Goal: Information Seeking & Learning: Learn about a topic

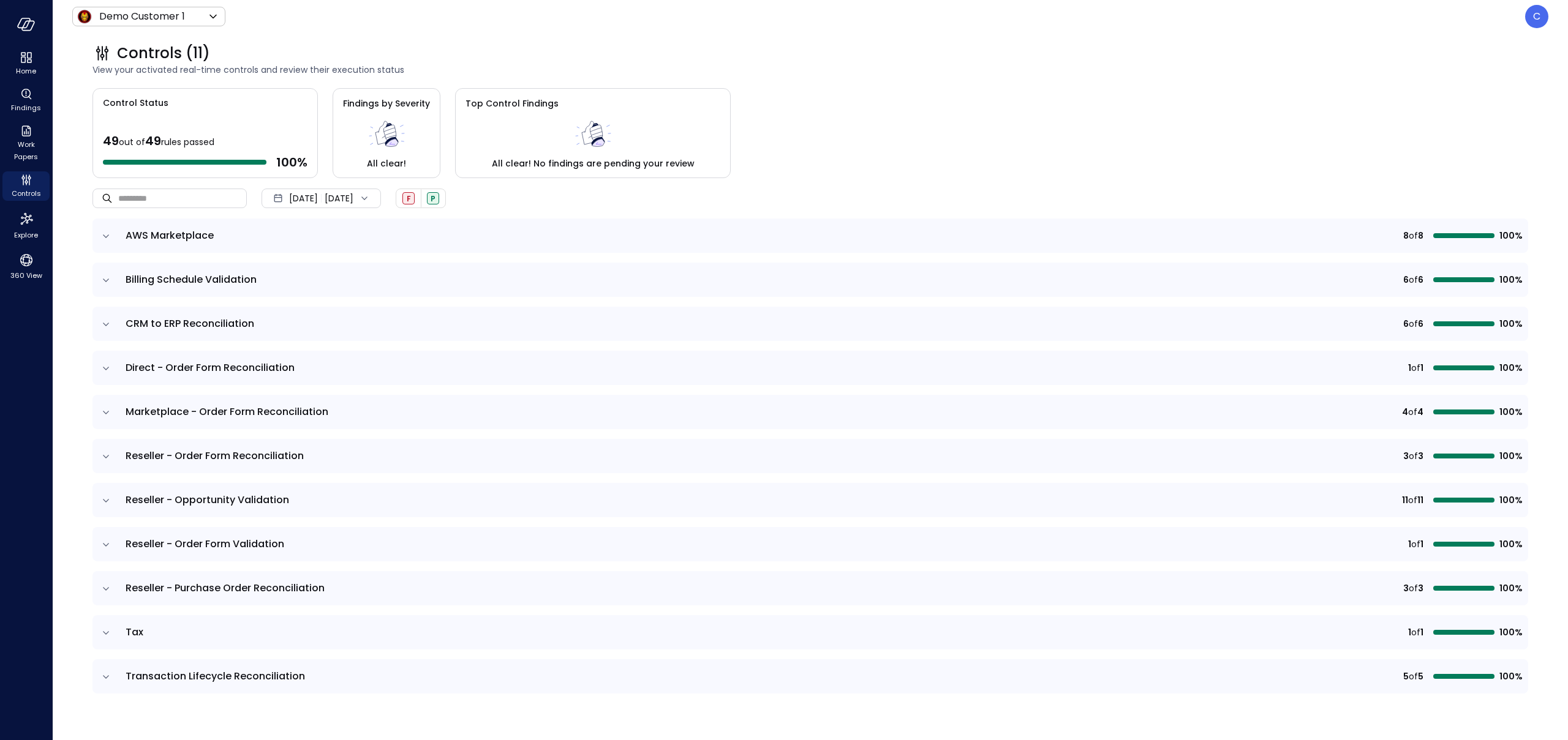
click at [318, 198] on span "Sep 30, 2025" at bounding box center [303, 198] width 29 height 13
click at [346, 273] on li "Current Year 2025" at bounding box center [328, 272] width 97 height 20
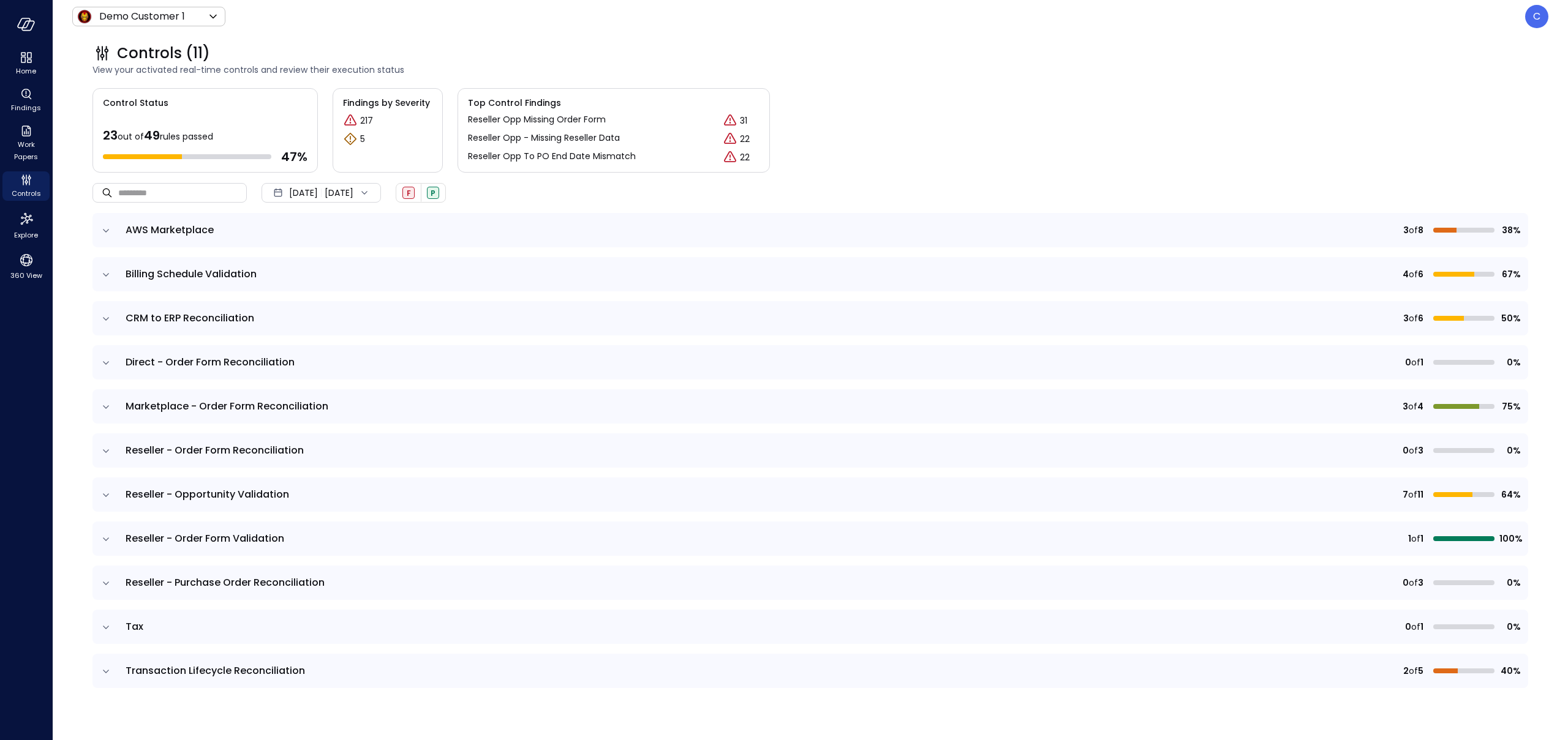
click at [103, 274] on icon "expand row" at bounding box center [106, 274] width 13 height 13
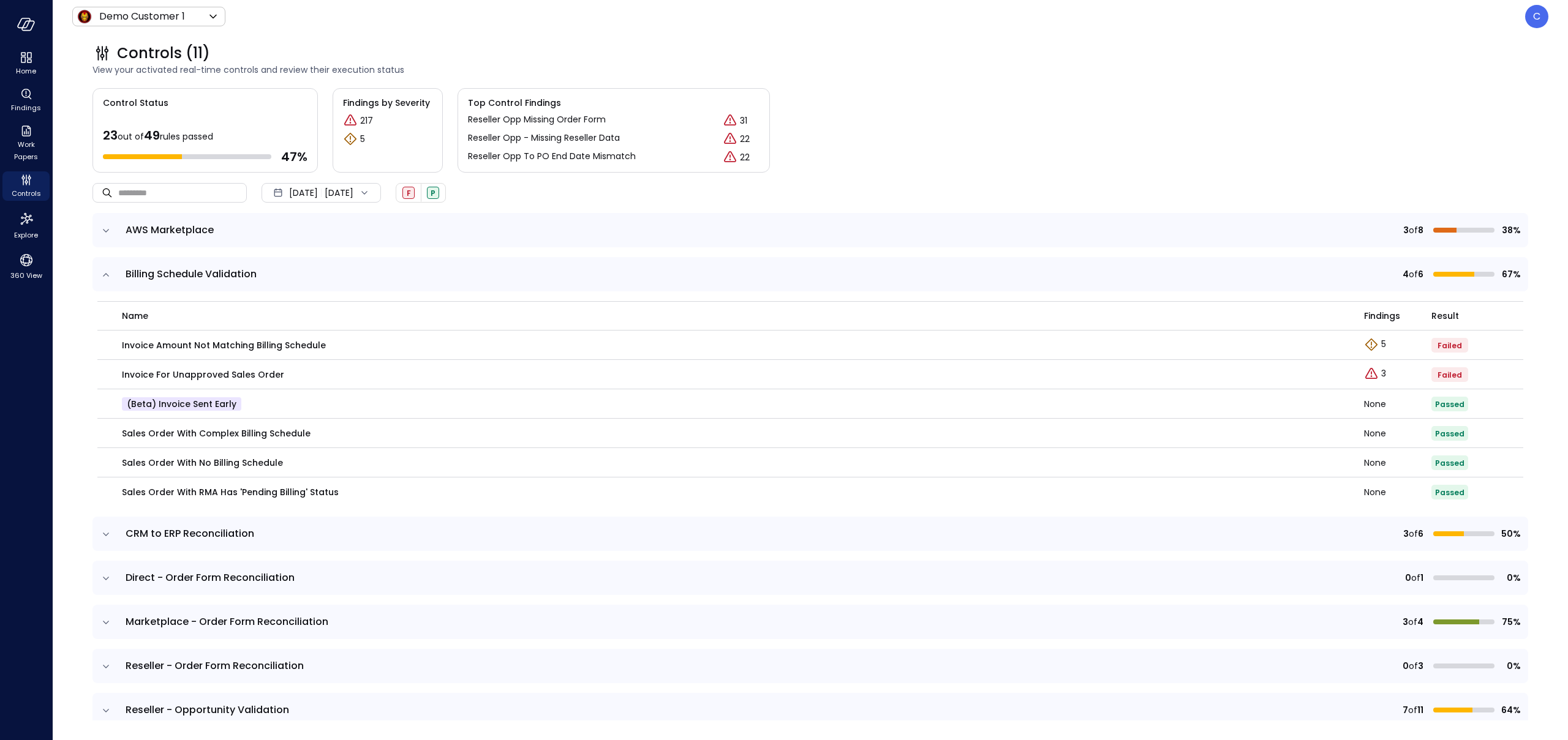
click at [106, 535] on icon "expand row" at bounding box center [106, 534] width 6 height 3
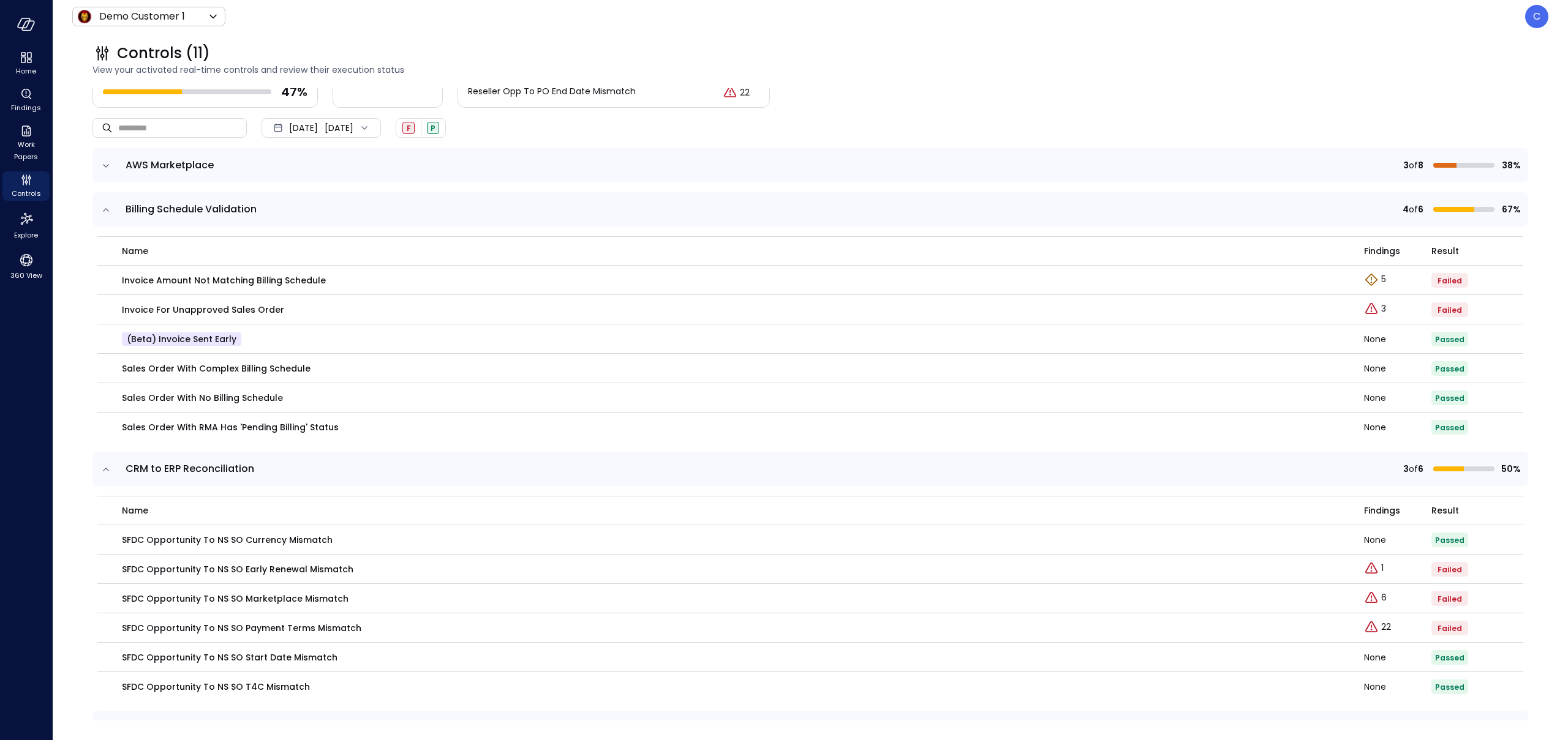
scroll to position [67, 0]
click at [108, 470] on icon "expand row" at bounding box center [106, 467] width 13 height 13
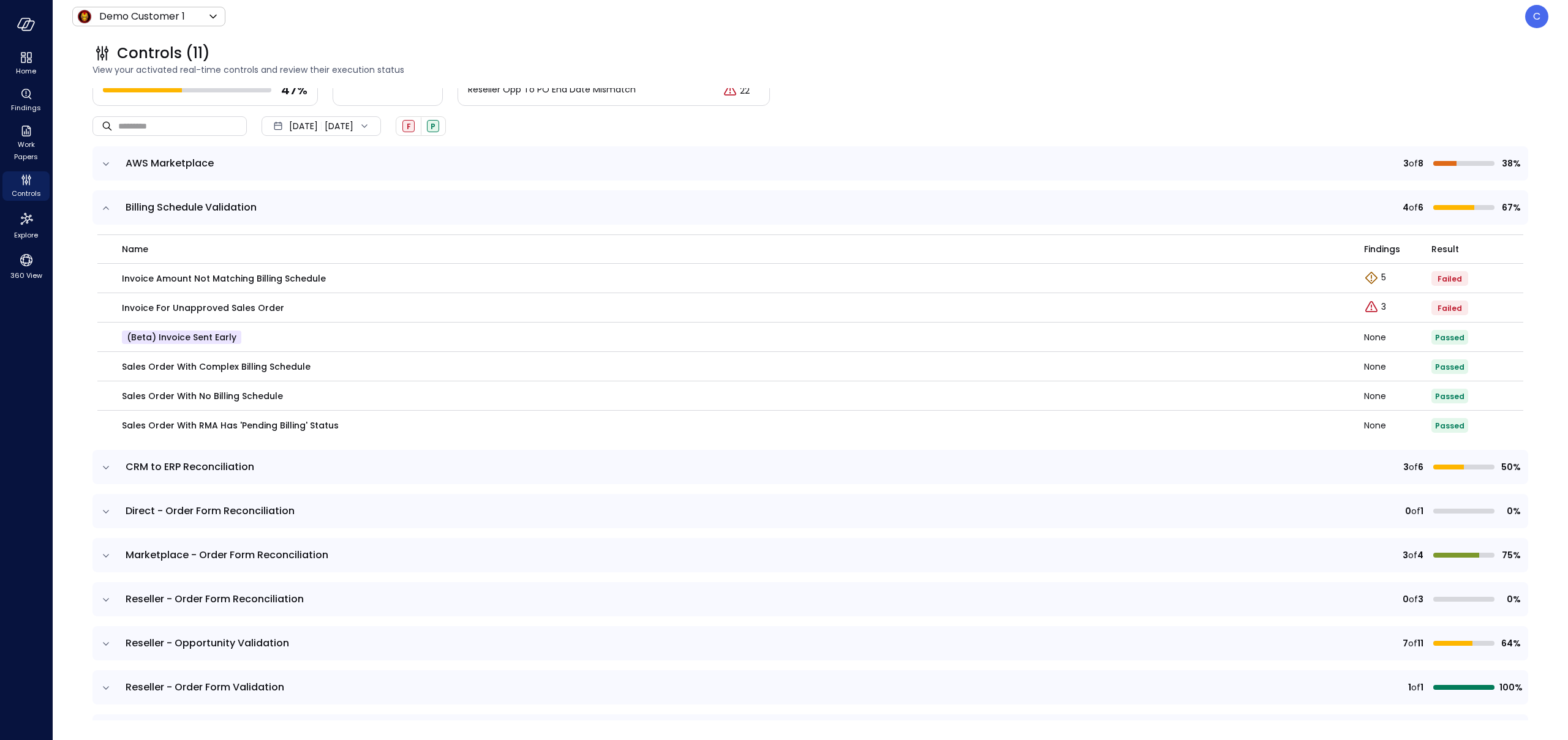
click at [104, 207] on icon "expand row" at bounding box center [106, 208] width 13 height 13
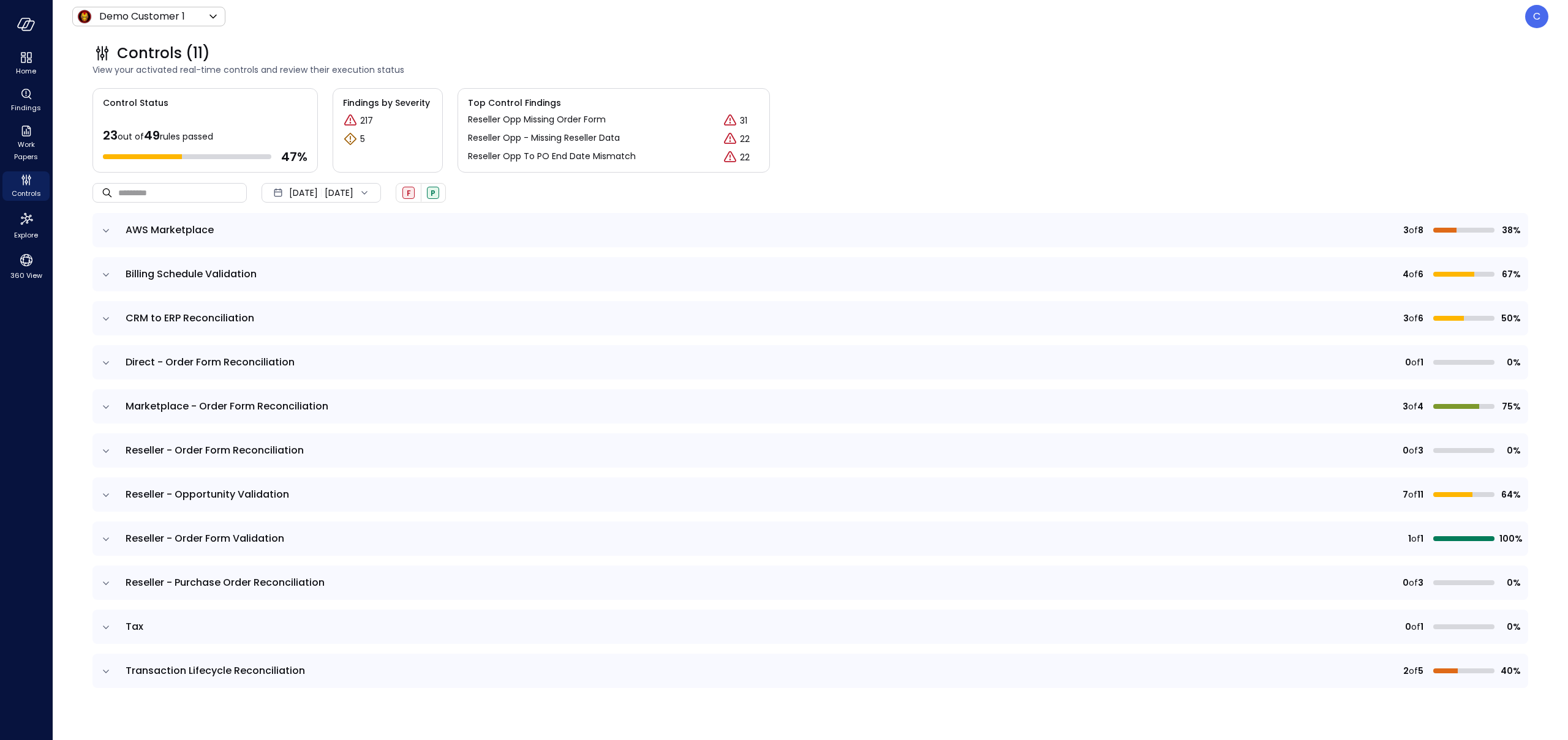
scroll to position [0, 0]
click at [103, 407] on icon "expand row" at bounding box center [106, 407] width 13 height 13
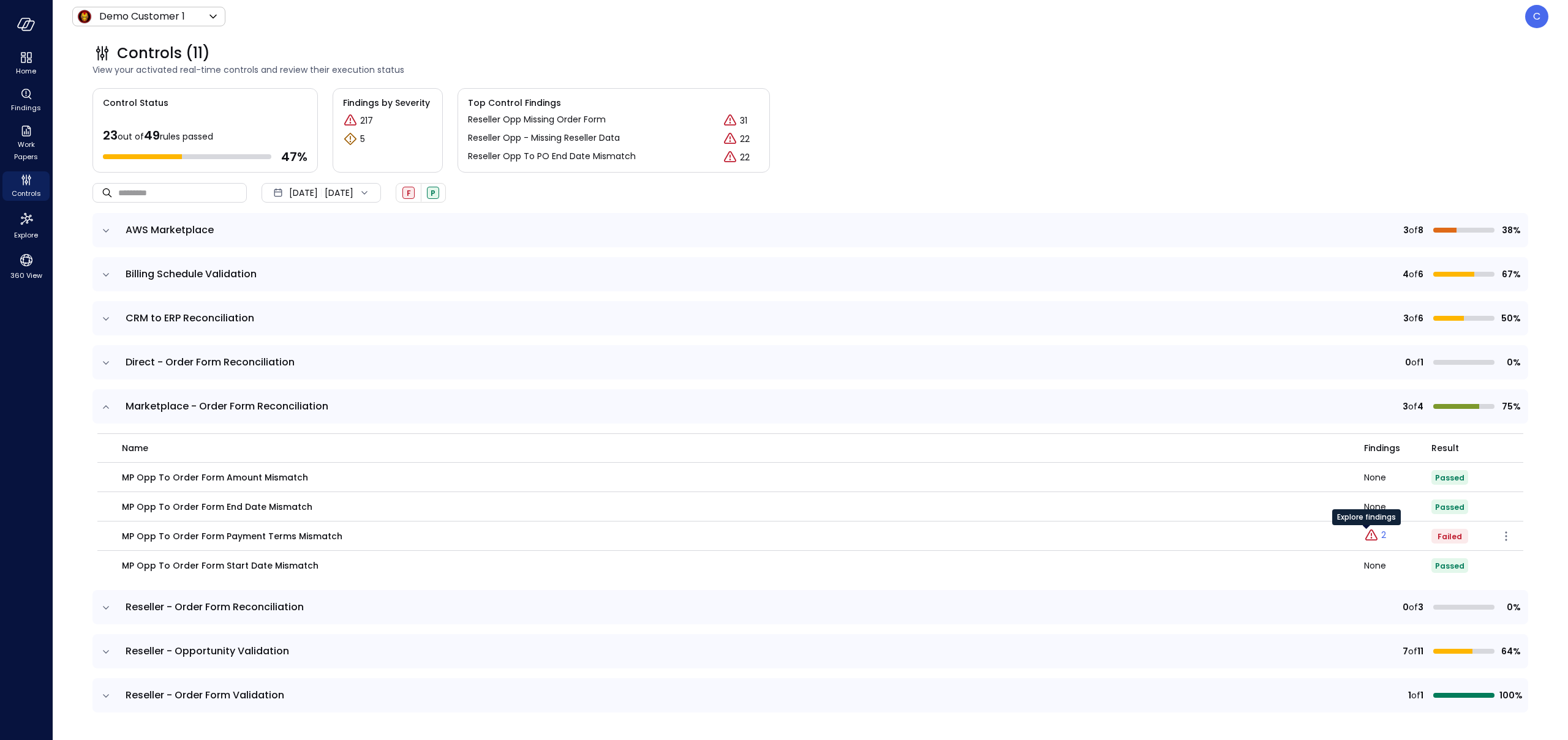
click at [1364, 535] on icon "Explore findings" at bounding box center [1372, 536] width 15 height 15
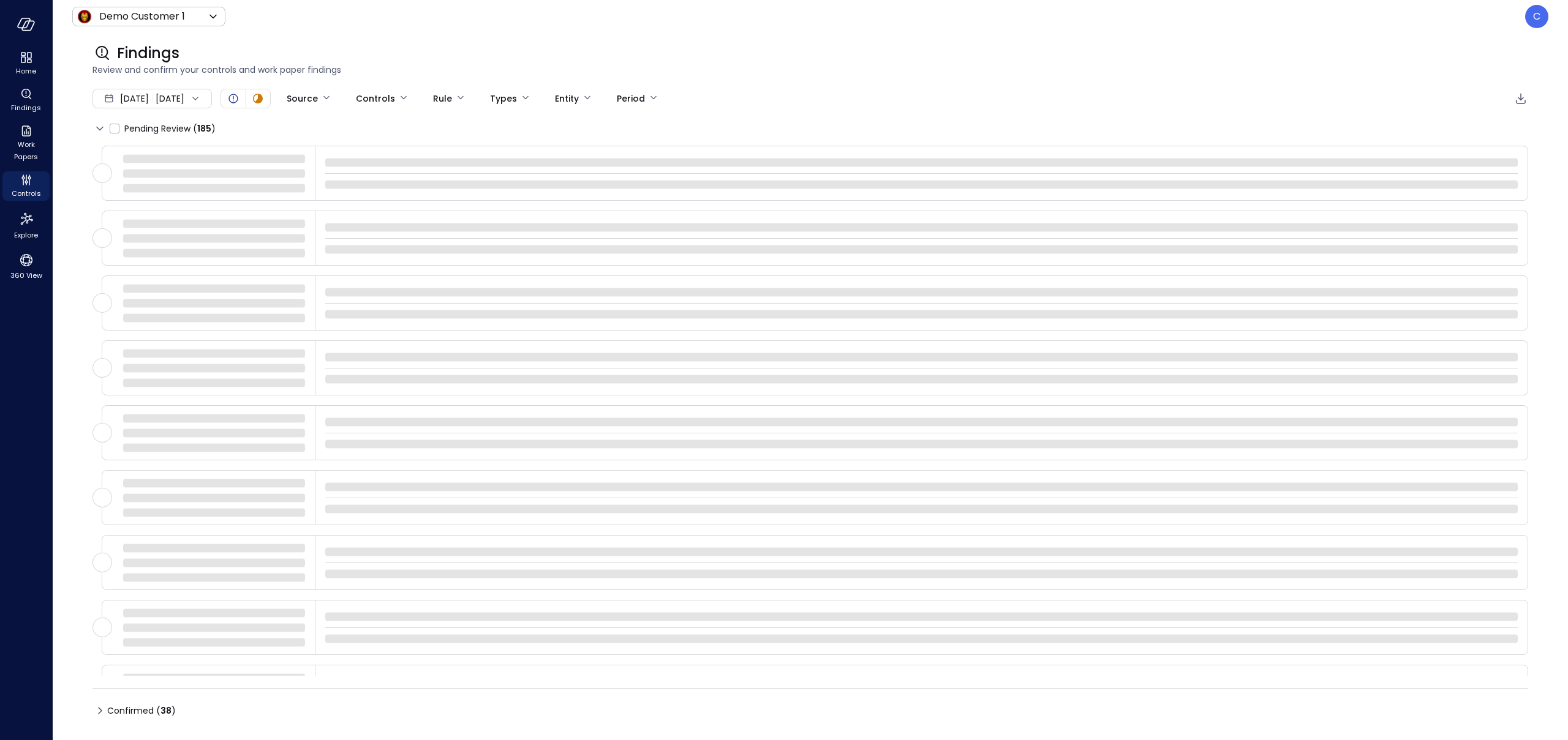
type input "****"
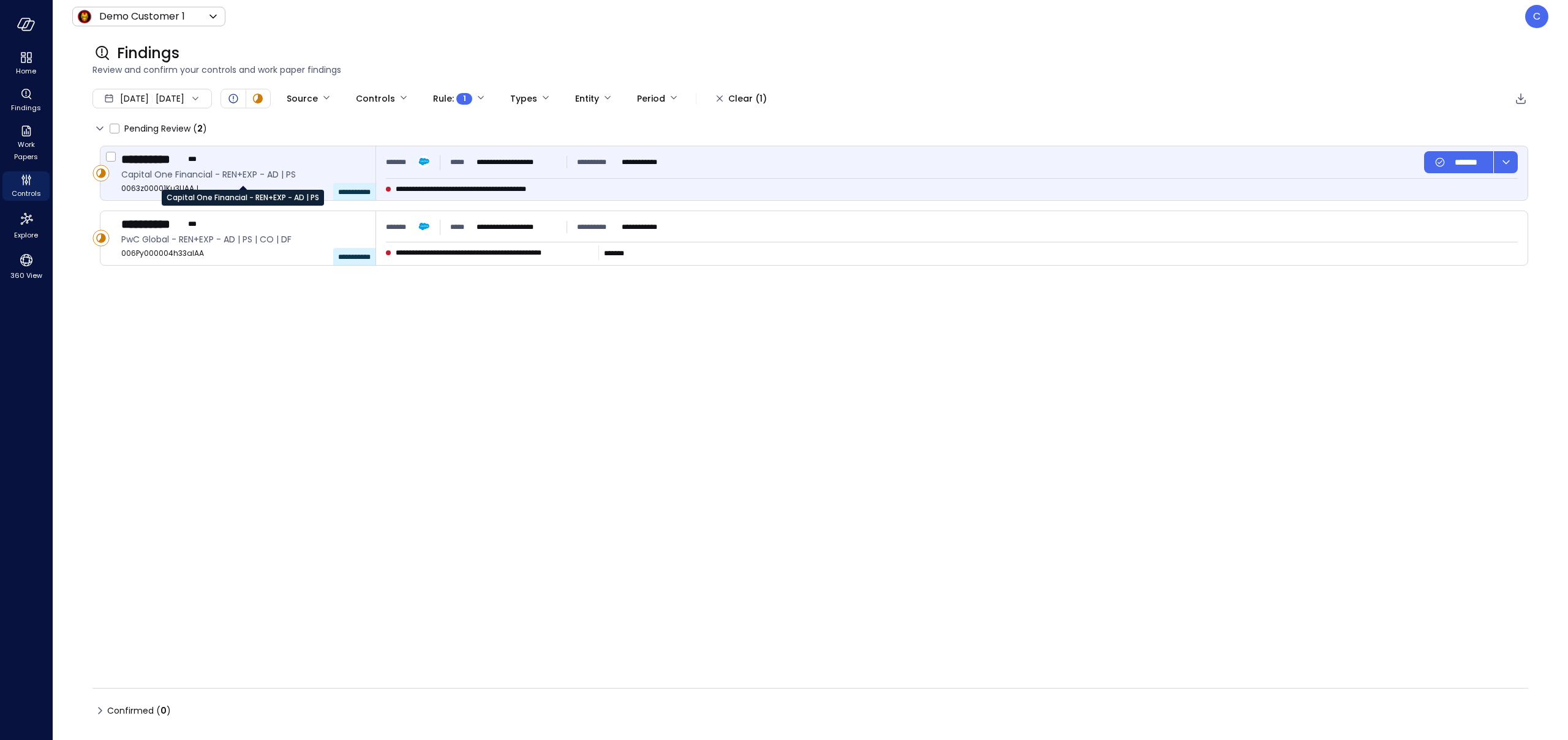
click at [337, 169] on span "Capital One Financial - REN+EXP - AD | PS" at bounding box center [243, 175] width 244 height 13
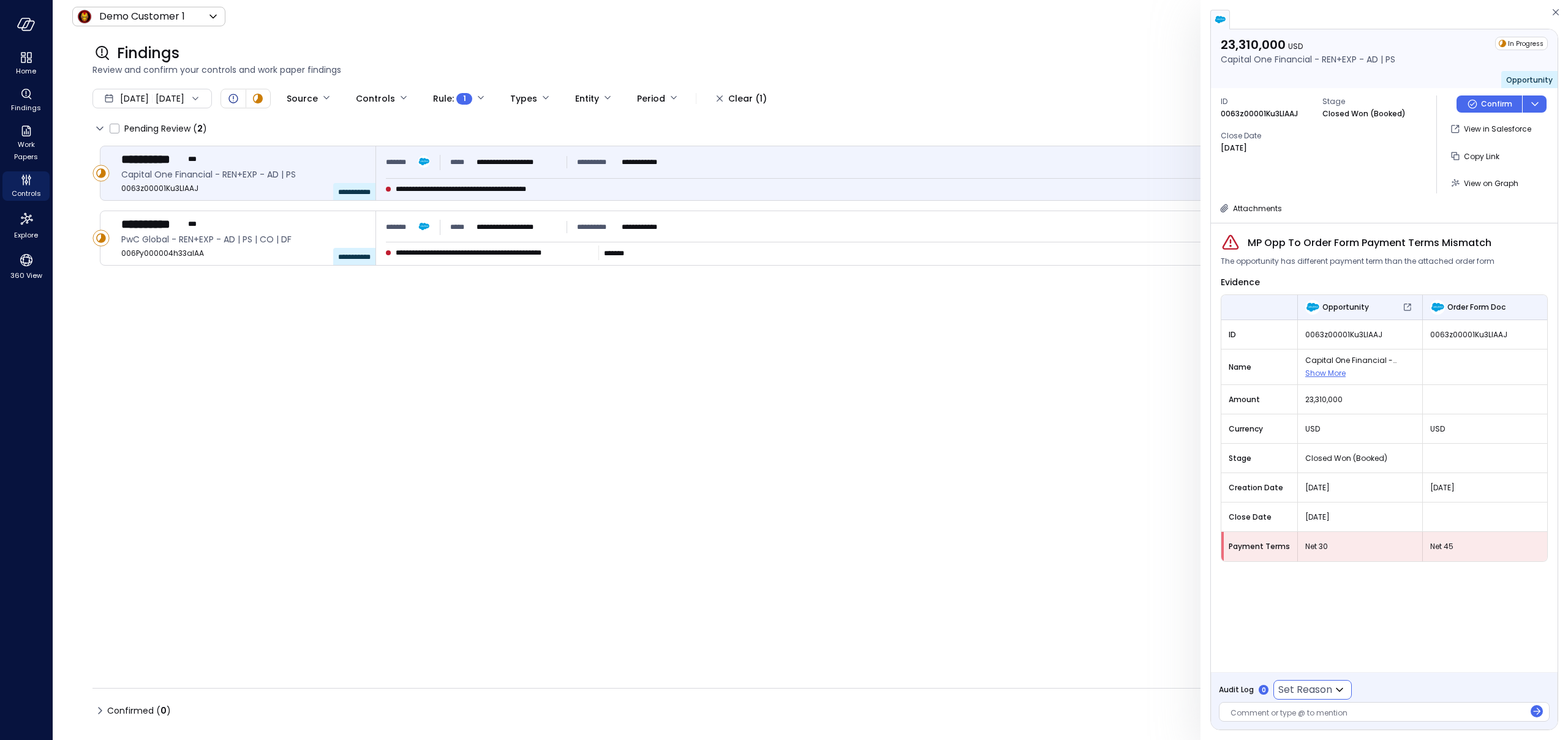
click at [1341, 689] on icon at bounding box center [1340, 690] width 15 height 15
click at [1247, 711] on div at bounding box center [784, 370] width 1568 height 740
click at [1247, 711] on div at bounding box center [1377, 714] width 294 height 13
click at [1486, 182] on span "View on Graph" at bounding box center [1491, 183] width 55 height 10
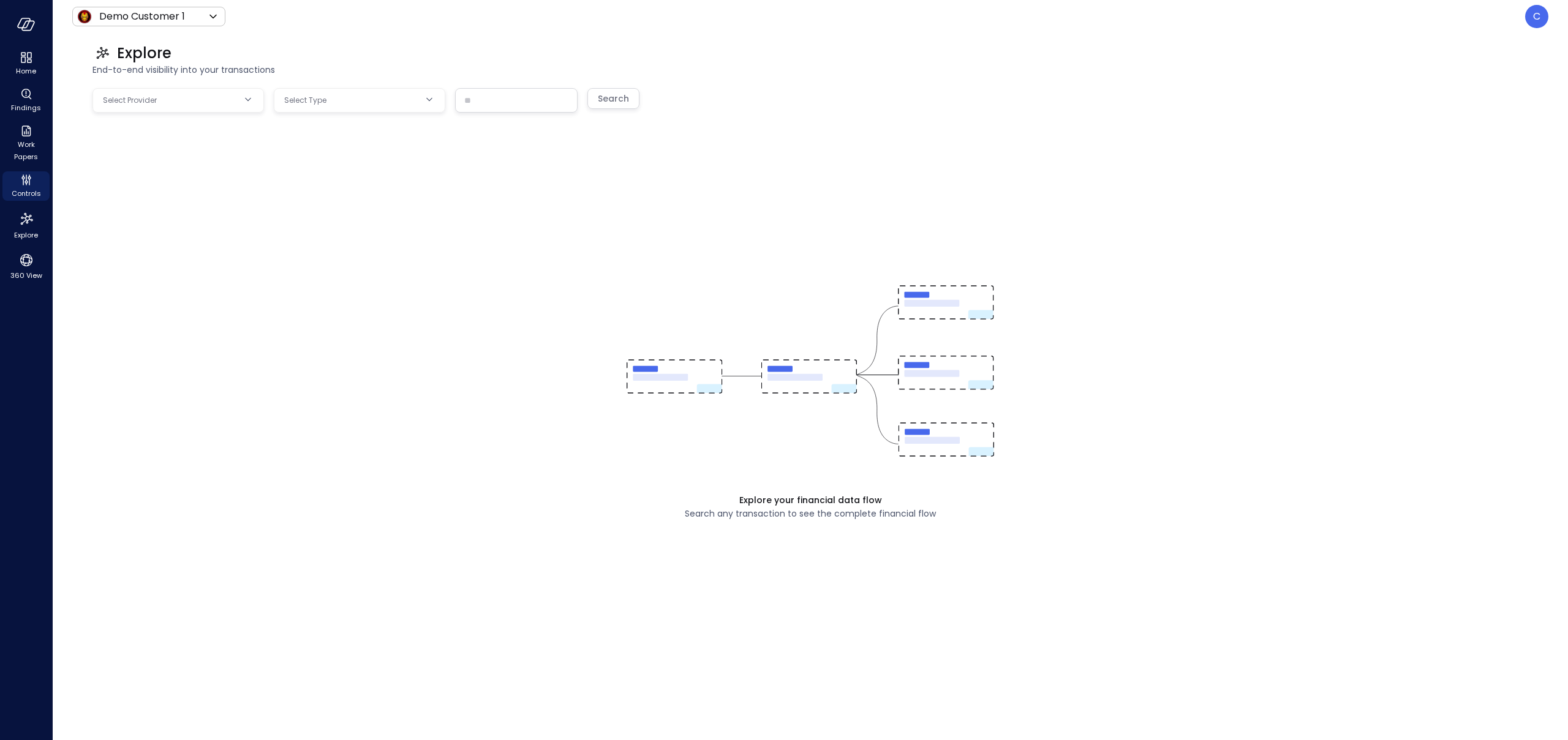
type input "**********"
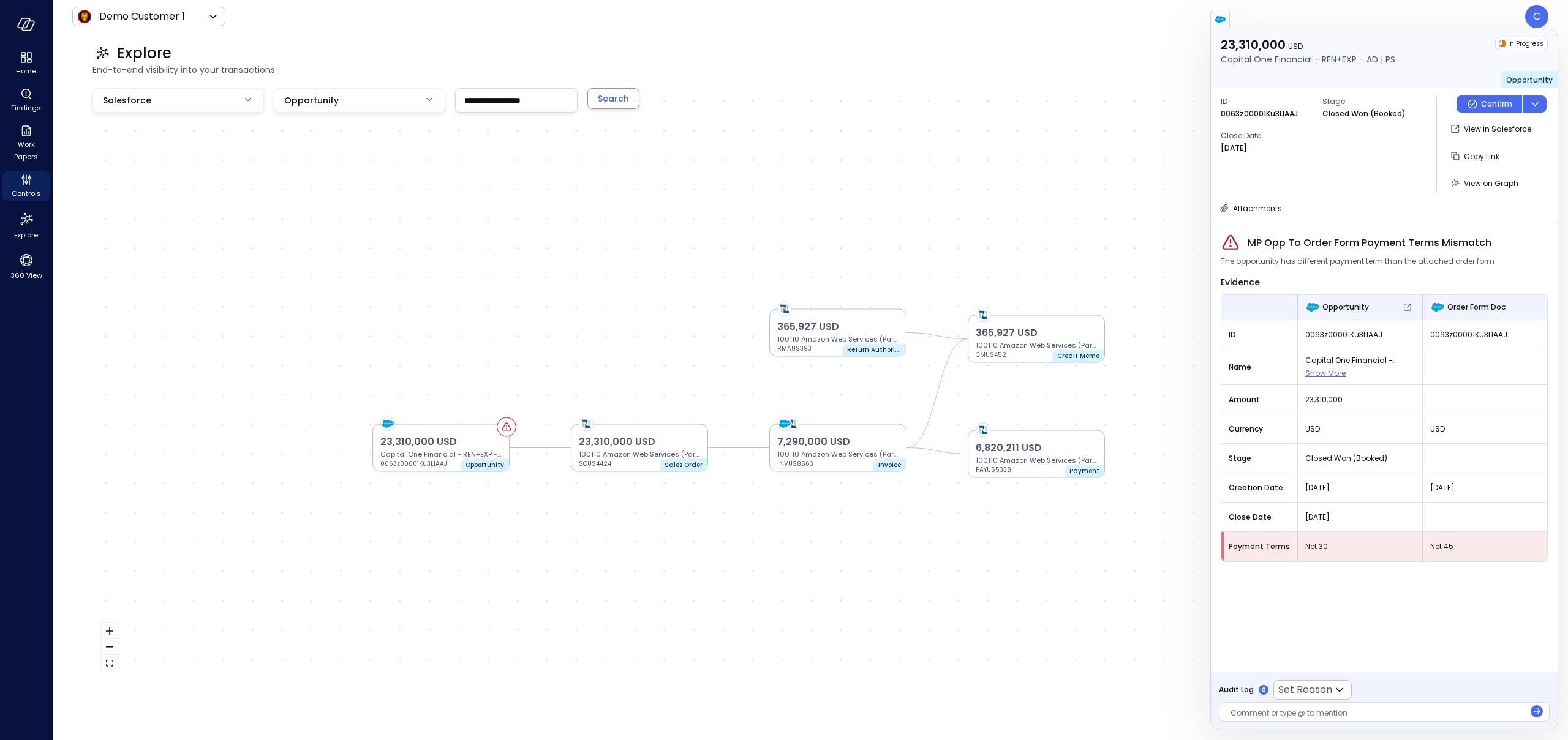
drag, startPoint x: 1039, startPoint y: 234, endPoint x: 1007, endPoint y: 227, distance: 32.8
click at [1007, 227] on div "23,310,000 USD Capital One Financial - REN+EXP - AD | PS 0063z00001Ku3LlAAJ Opp…" at bounding box center [810, 384] width 1435 height 592
click at [29, 182] on icon "Controls" at bounding box center [27, 180] width 15 height 15
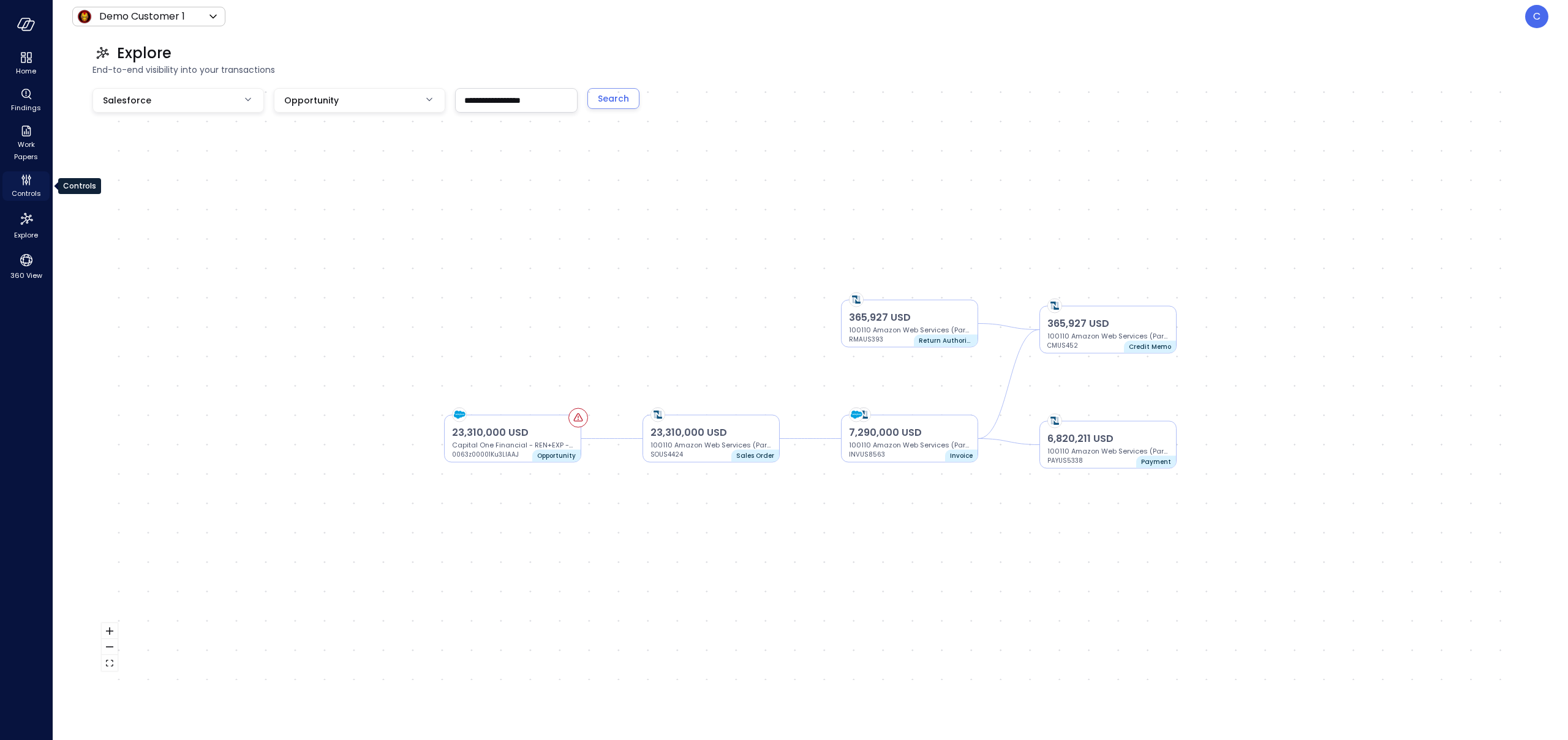
click at [26, 188] on span "Controls" at bounding box center [26, 193] width 29 height 13
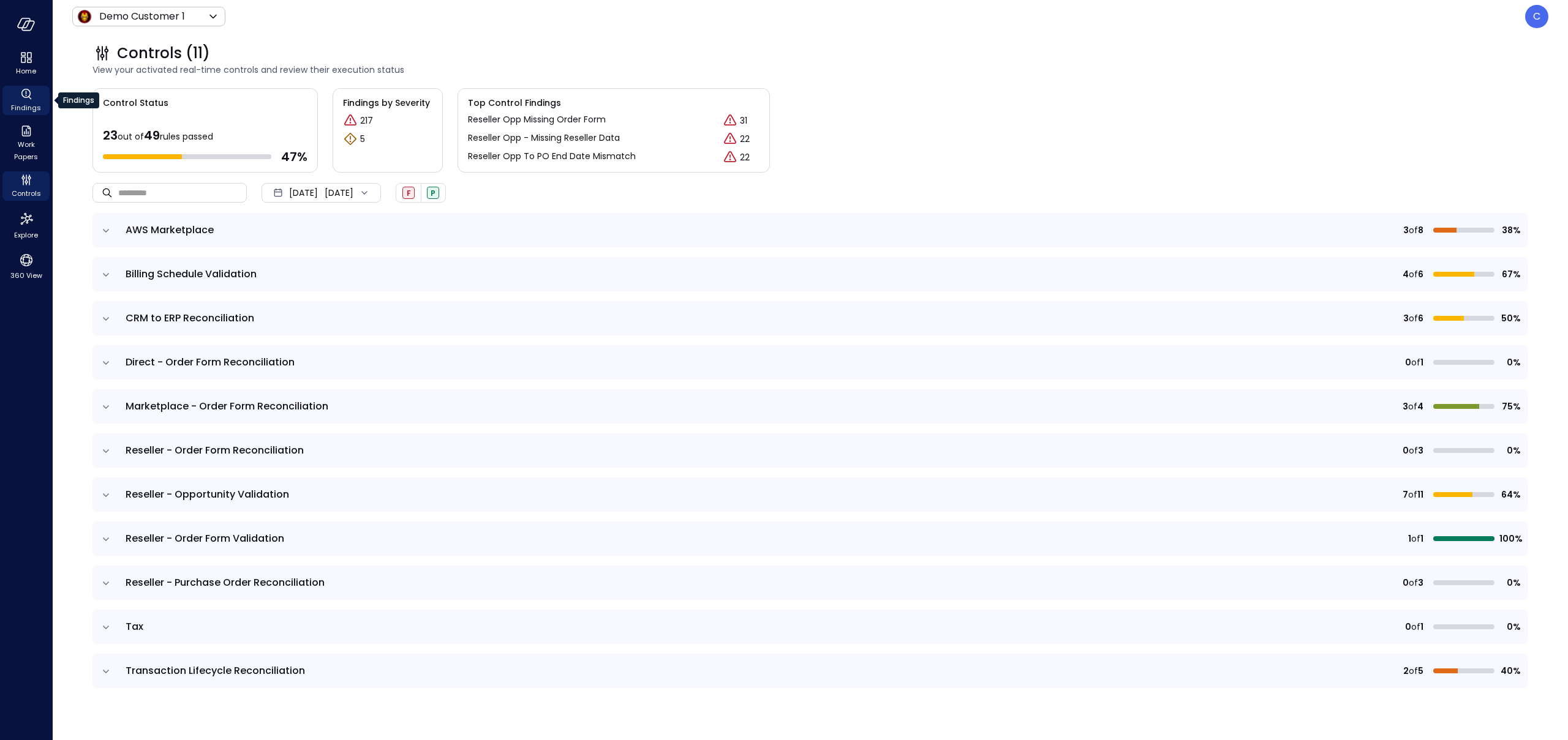
click at [22, 101] on icon "Findings" at bounding box center [27, 95] width 15 height 15
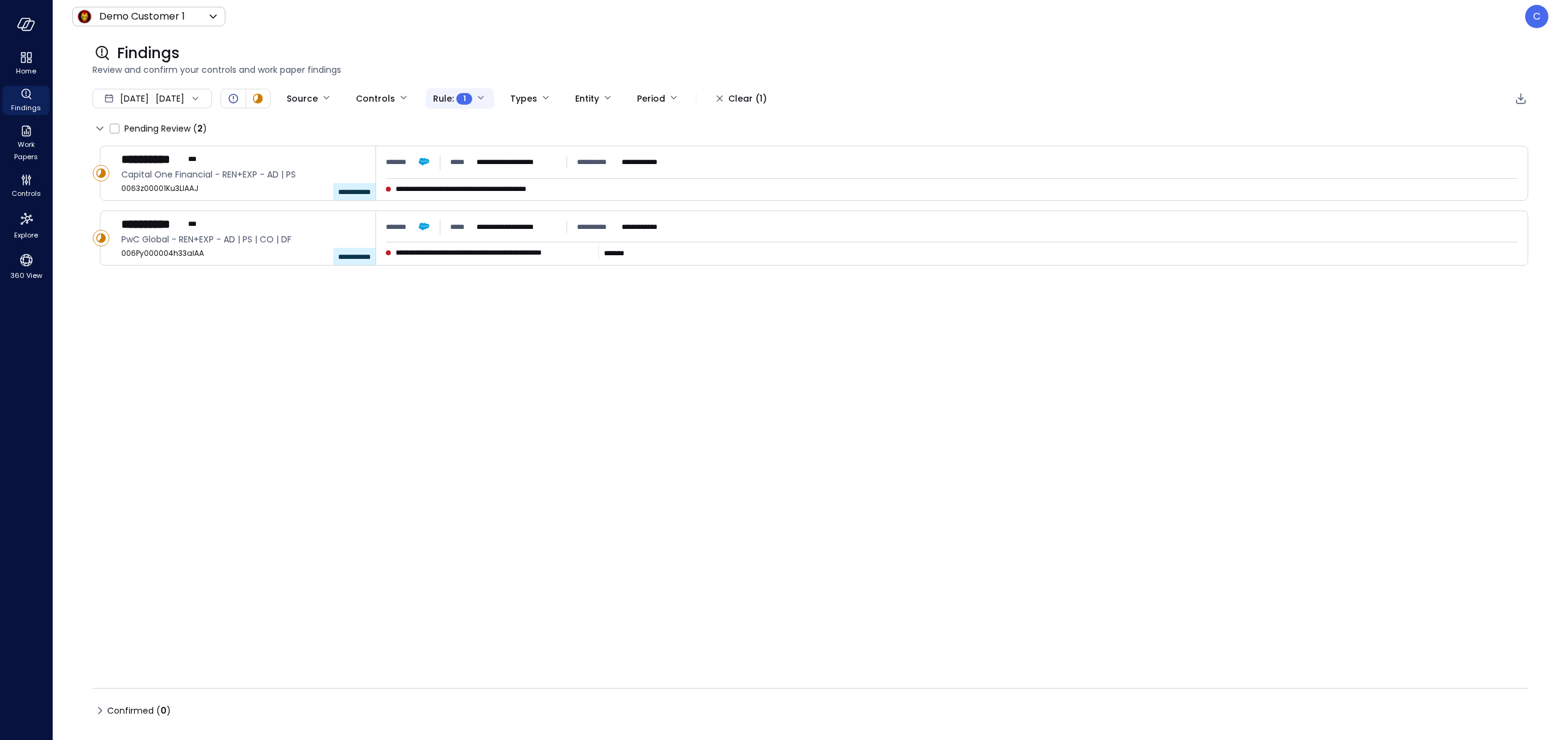
click at [502, 97] on body "**********" at bounding box center [784, 370] width 1568 height 740
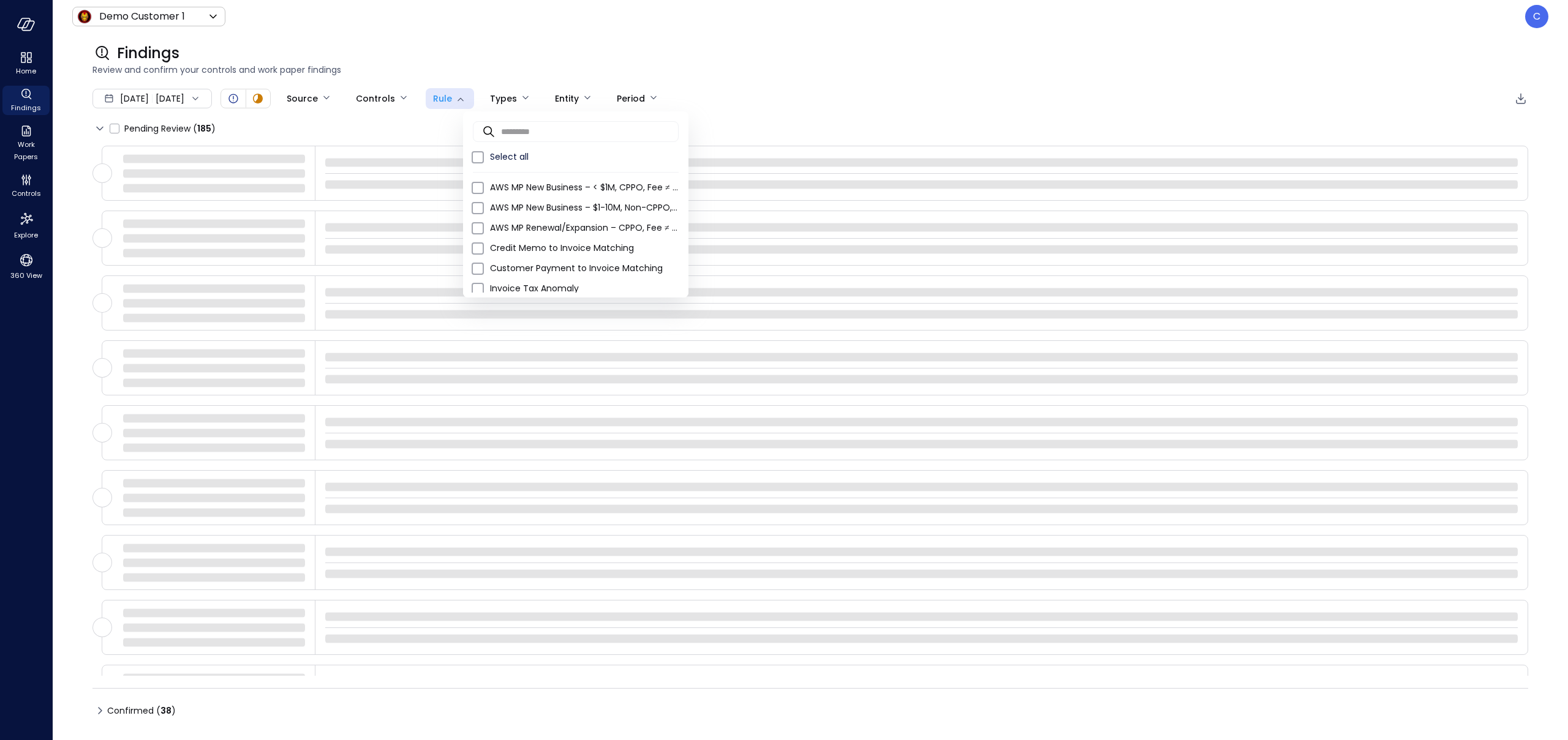
click at [726, 55] on div at bounding box center [784, 370] width 1568 height 740
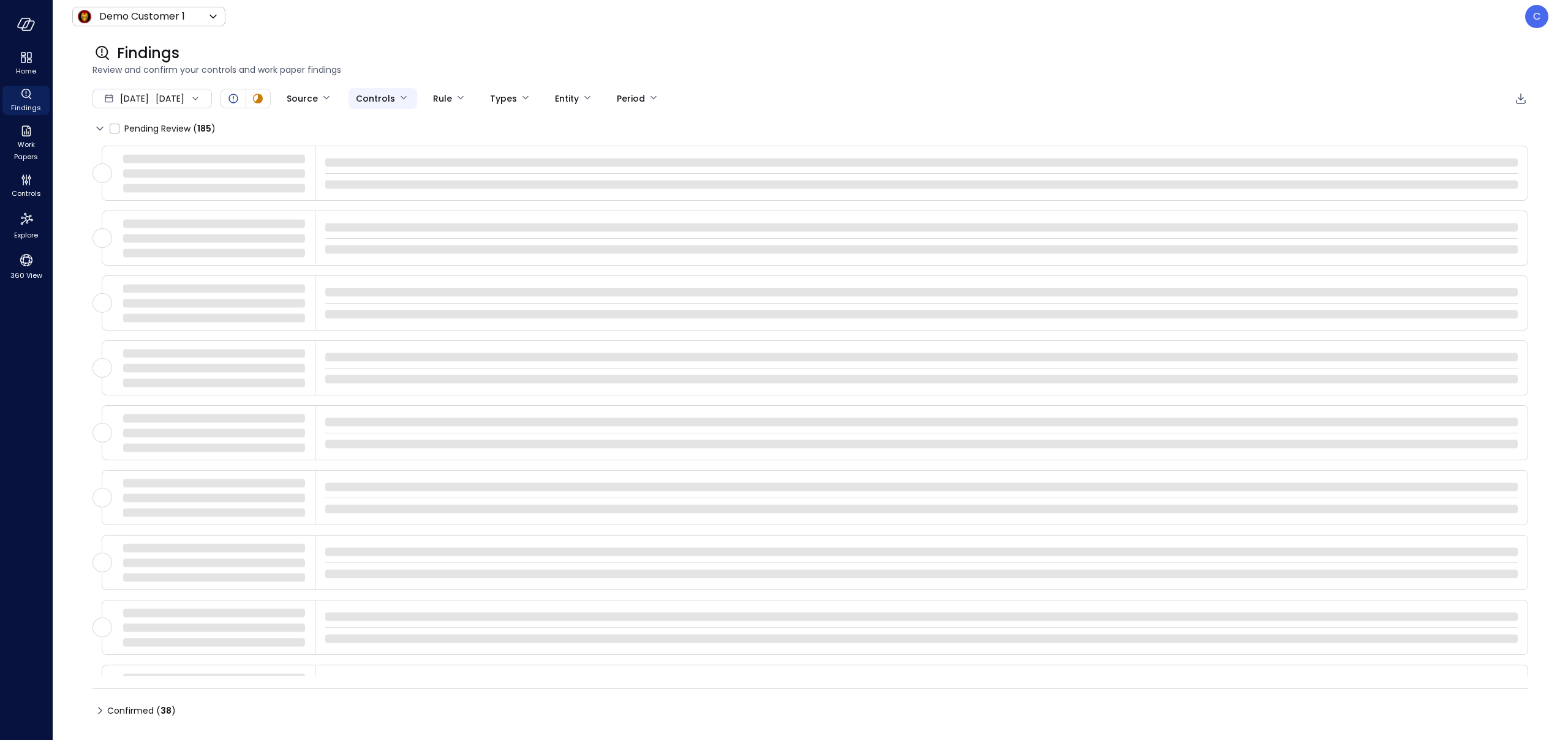
click at [446, 95] on body "Home Findings Work Papers Controls Explore 360 View Demo Customer 1 ***** ​ C F…" at bounding box center [784, 370] width 1568 height 740
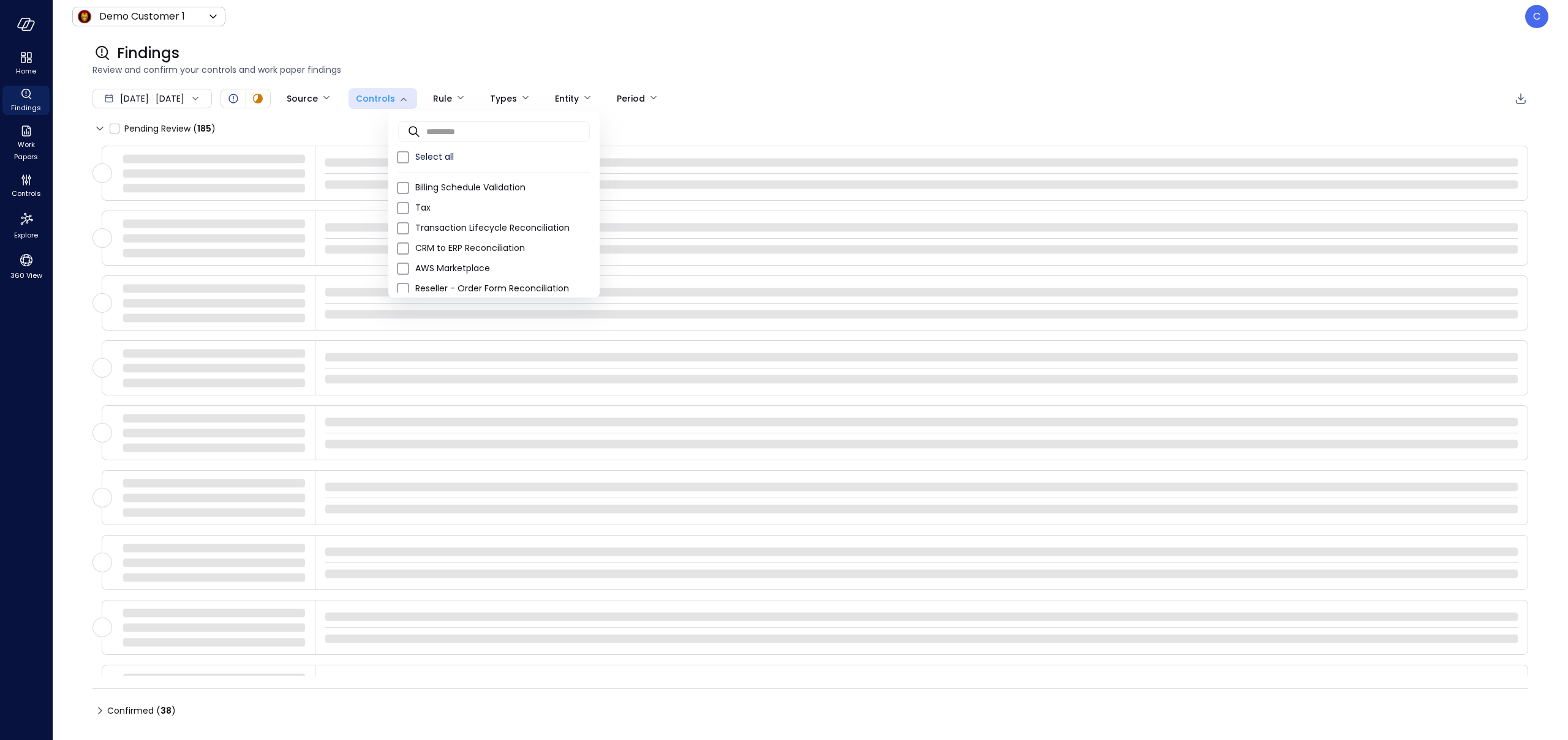
click at [499, 96] on div at bounding box center [784, 370] width 1568 height 740
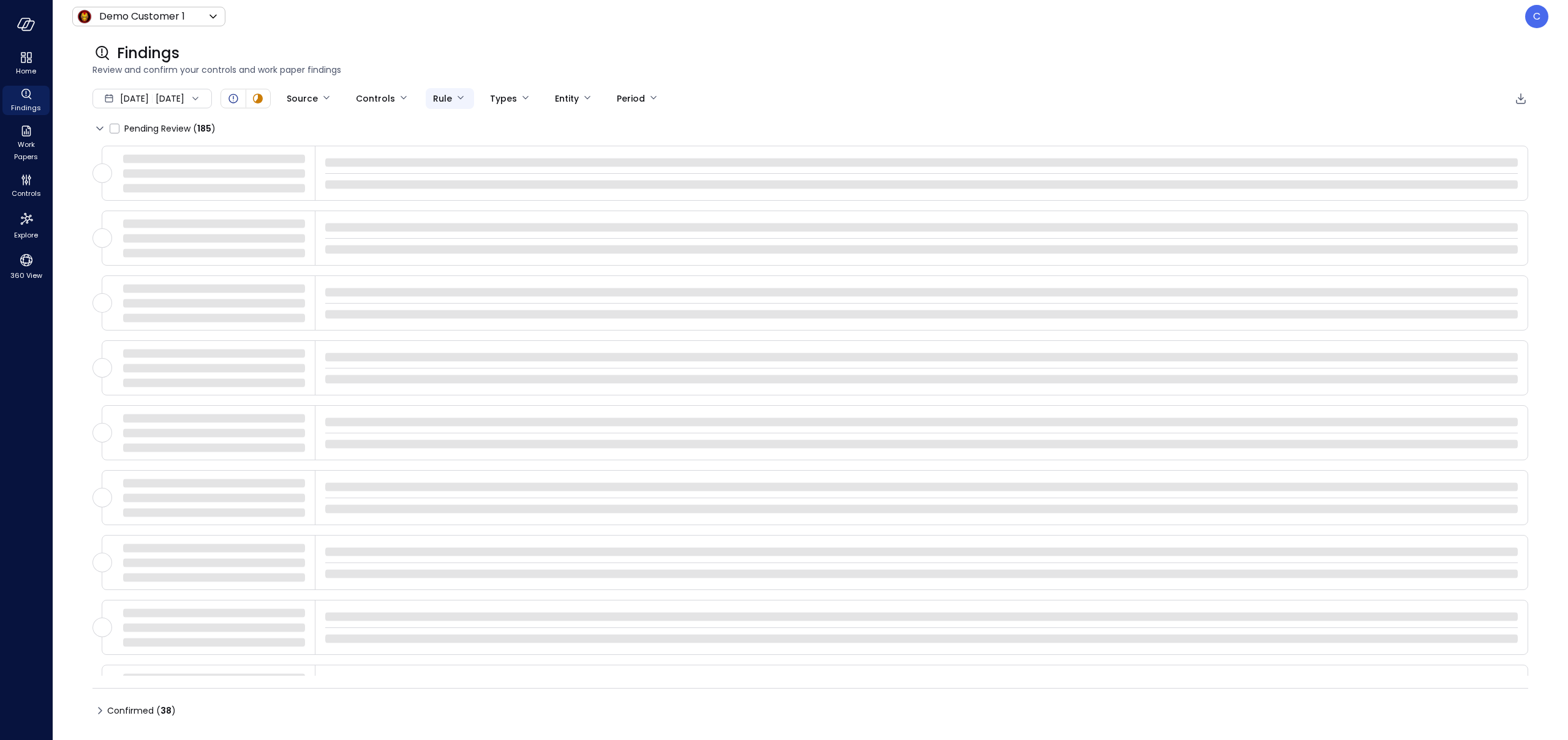
click at [495, 98] on body "Home Findings Work Papers Controls Explore 360 View Demo Customer 1 ***** ​ C F…" at bounding box center [784, 370] width 1568 height 740
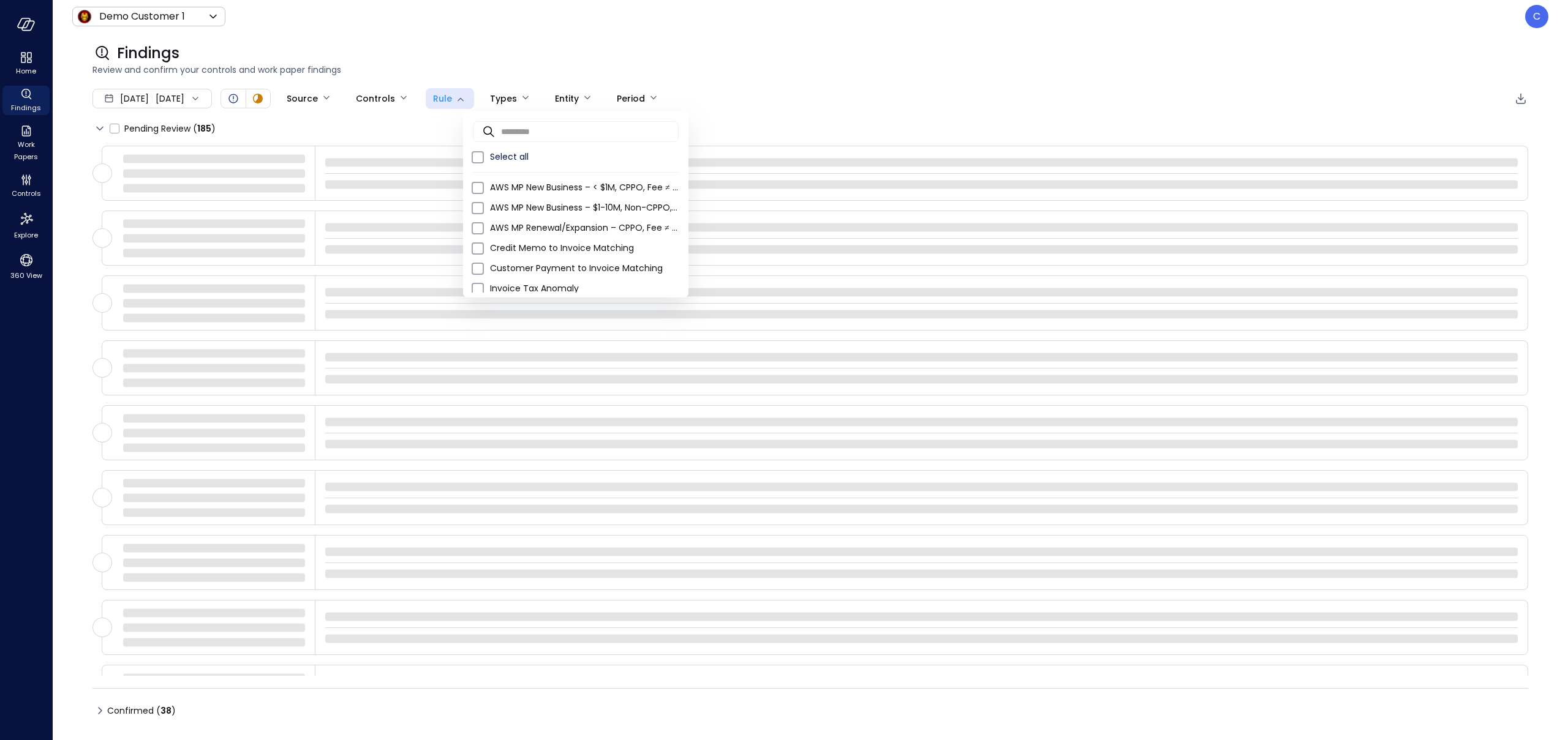
click at [518, 51] on div at bounding box center [784, 370] width 1568 height 740
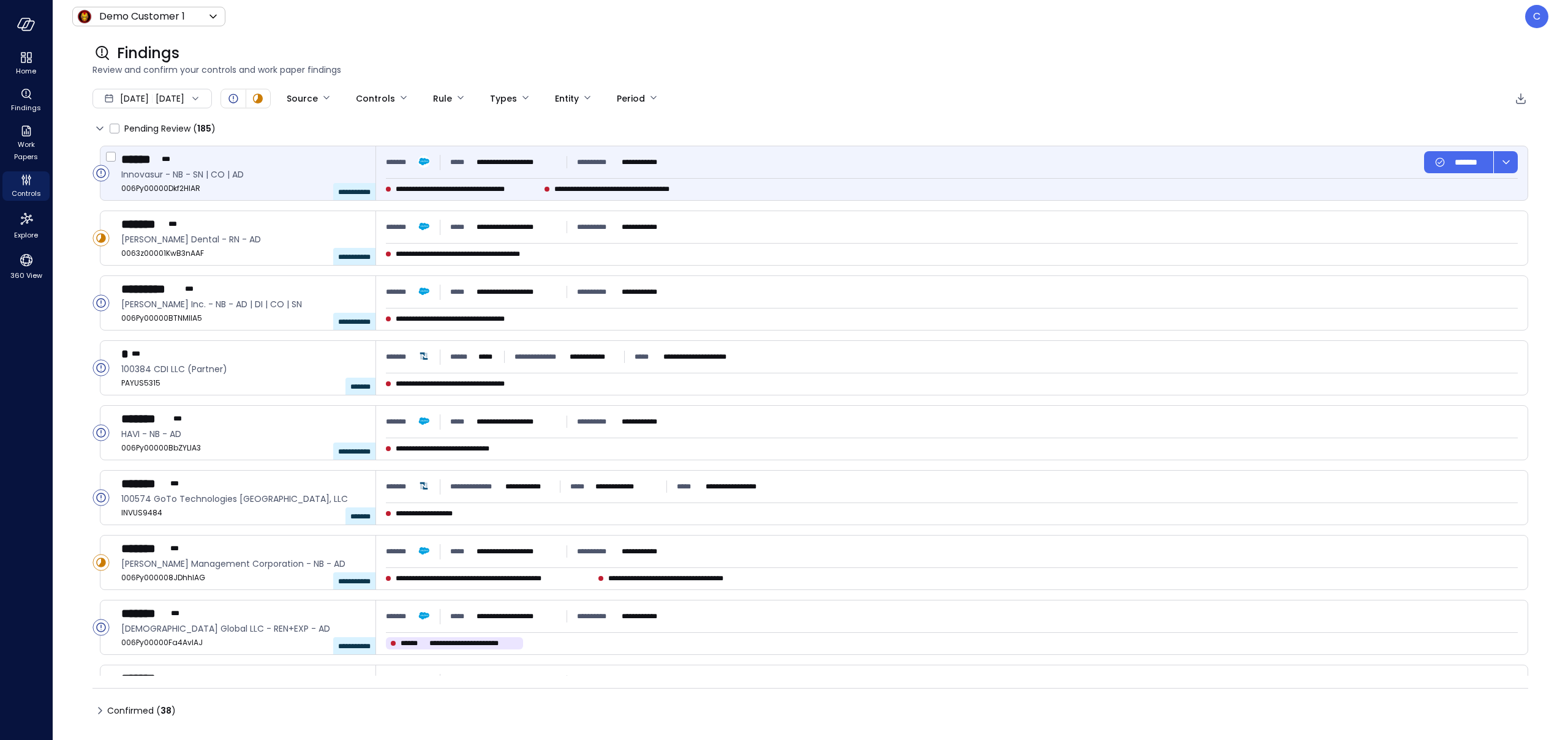
click at [312, 162] on div "****** ***" at bounding box center [243, 159] width 244 height 16
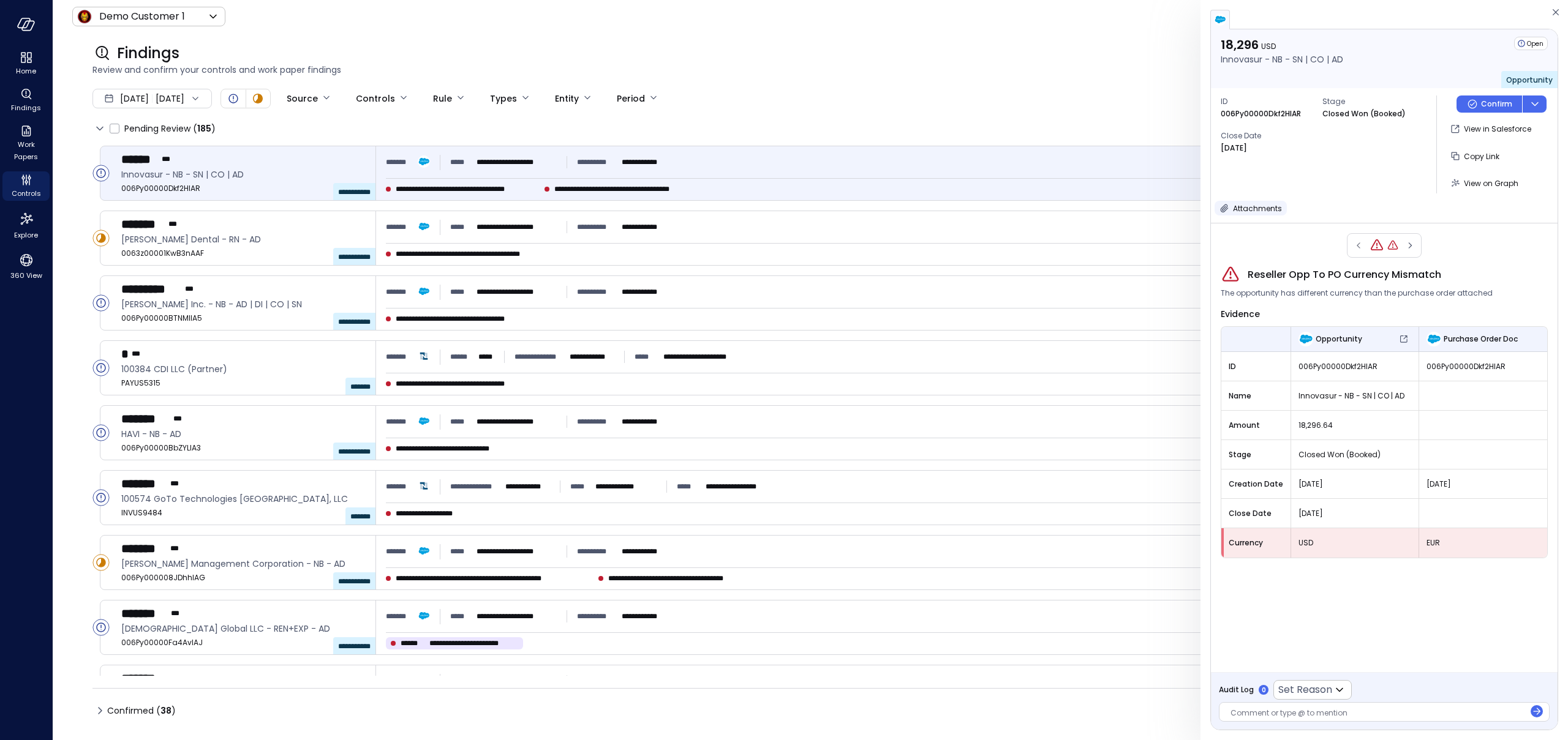
click at [1223, 210] on icon "button" at bounding box center [1224, 208] width 8 height 8
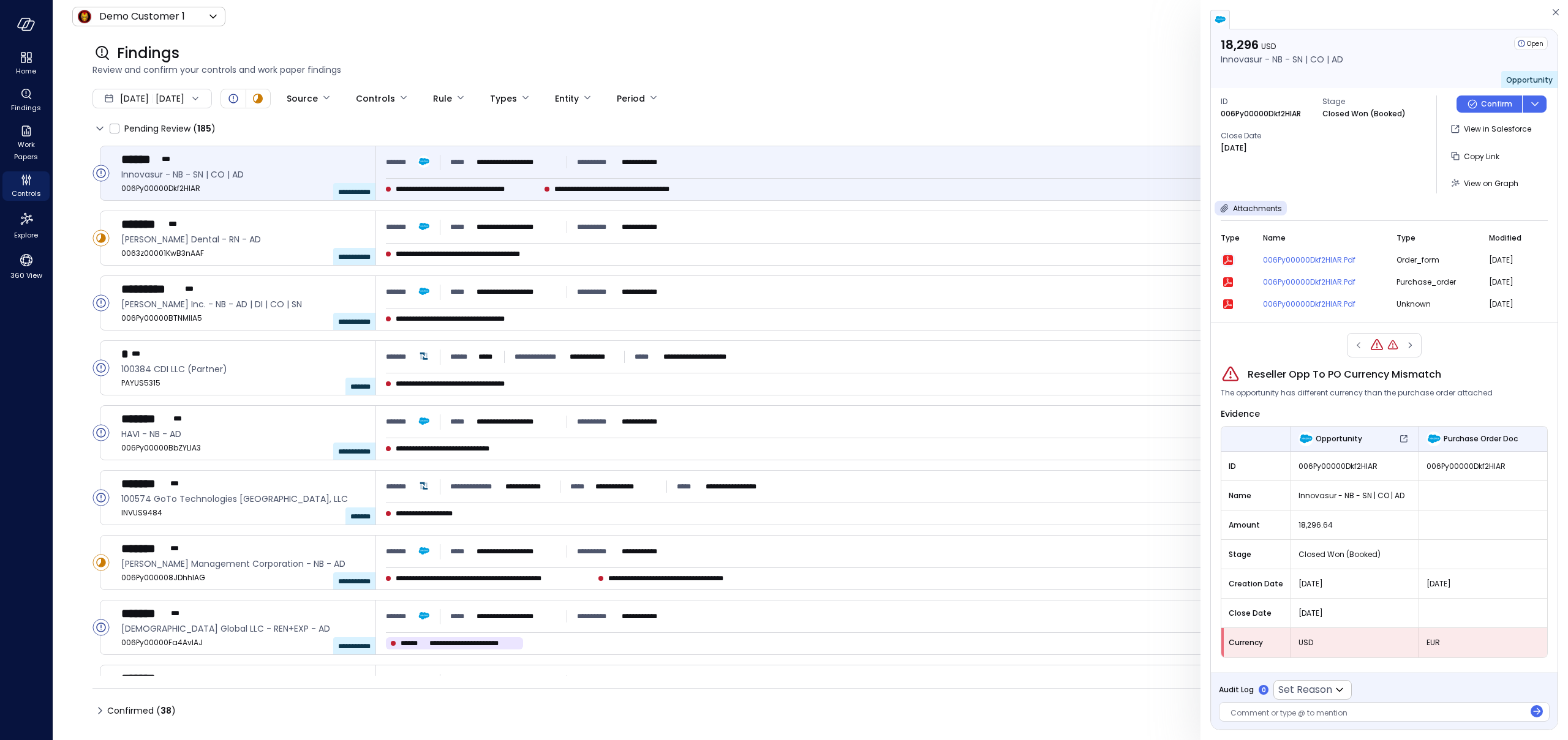
click at [1229, 259] on icon "button" at bounding box center [1228, 260] width 10 height 10
click at [26, 142] on span "Work Papers" at bounding box center [26, 150] width 38 height 24
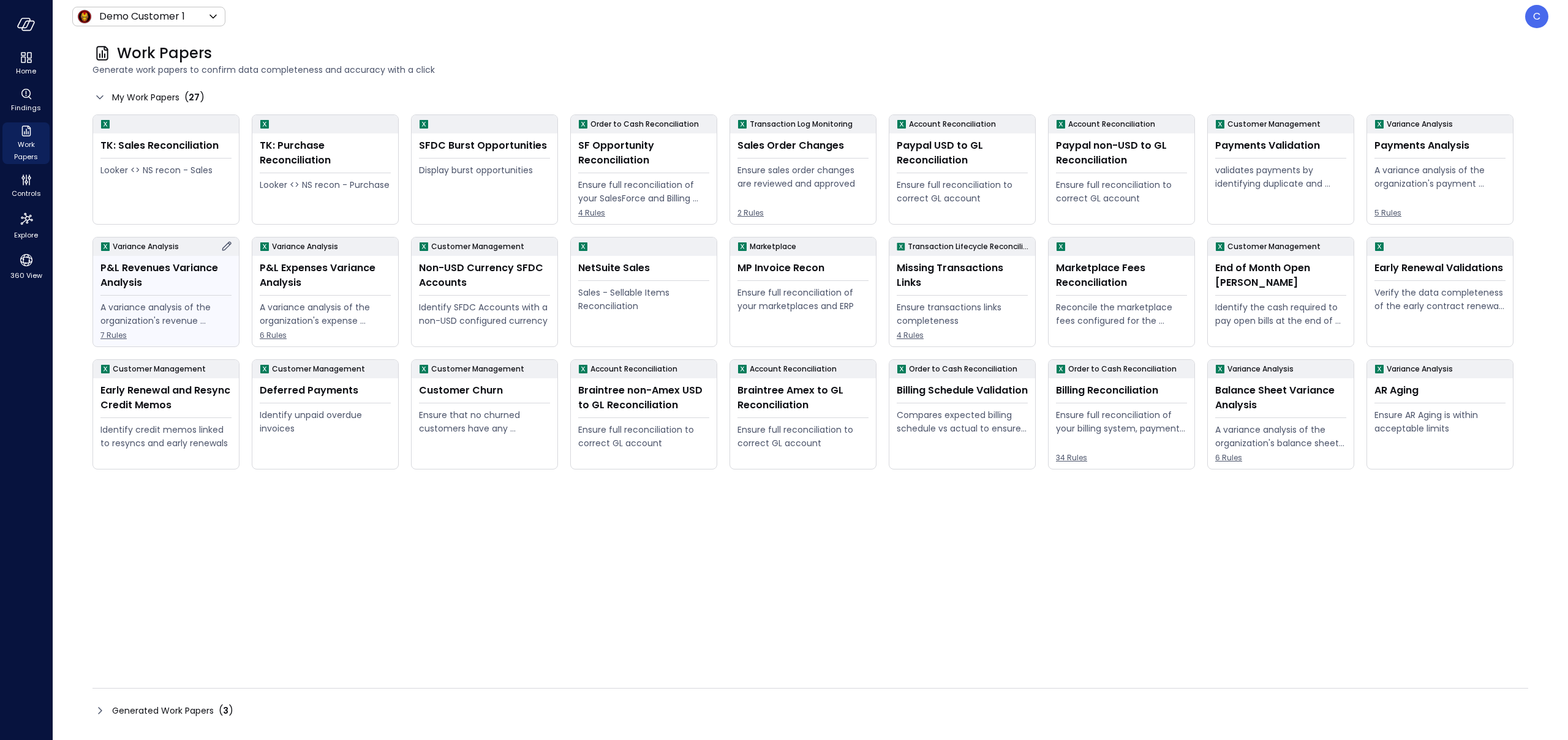
click at [174, 284] on div "P&L Revenues Variance Analysis" at bounding box center [166, 275] width 131 height 29
